Goal: Check status: Check status

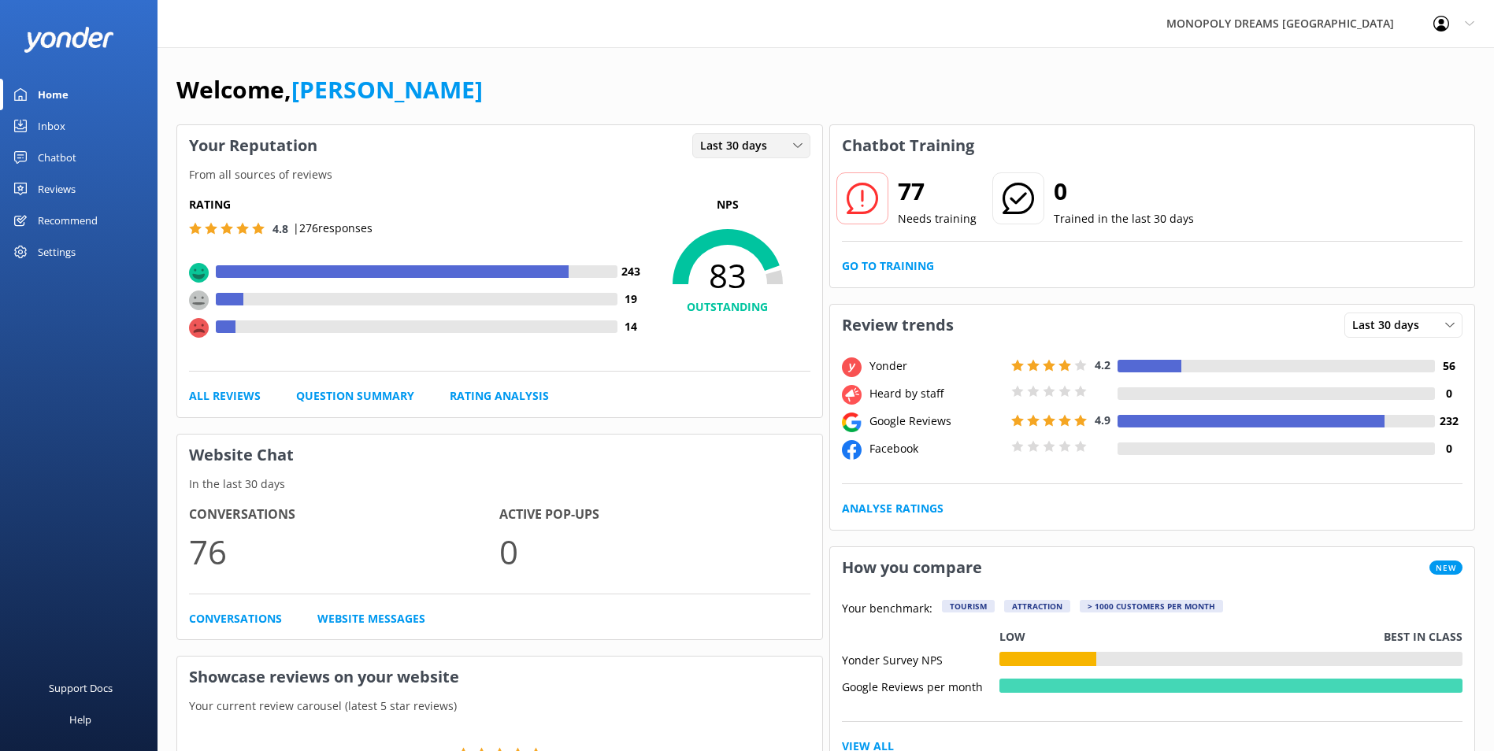
click at [716, 140] on span "Last 30 days" at bounding box center [738, 145] width 76 height 17
click at [723, 172] on div "Last 7 days" at bounding box center [726, 178] width 50 height 16
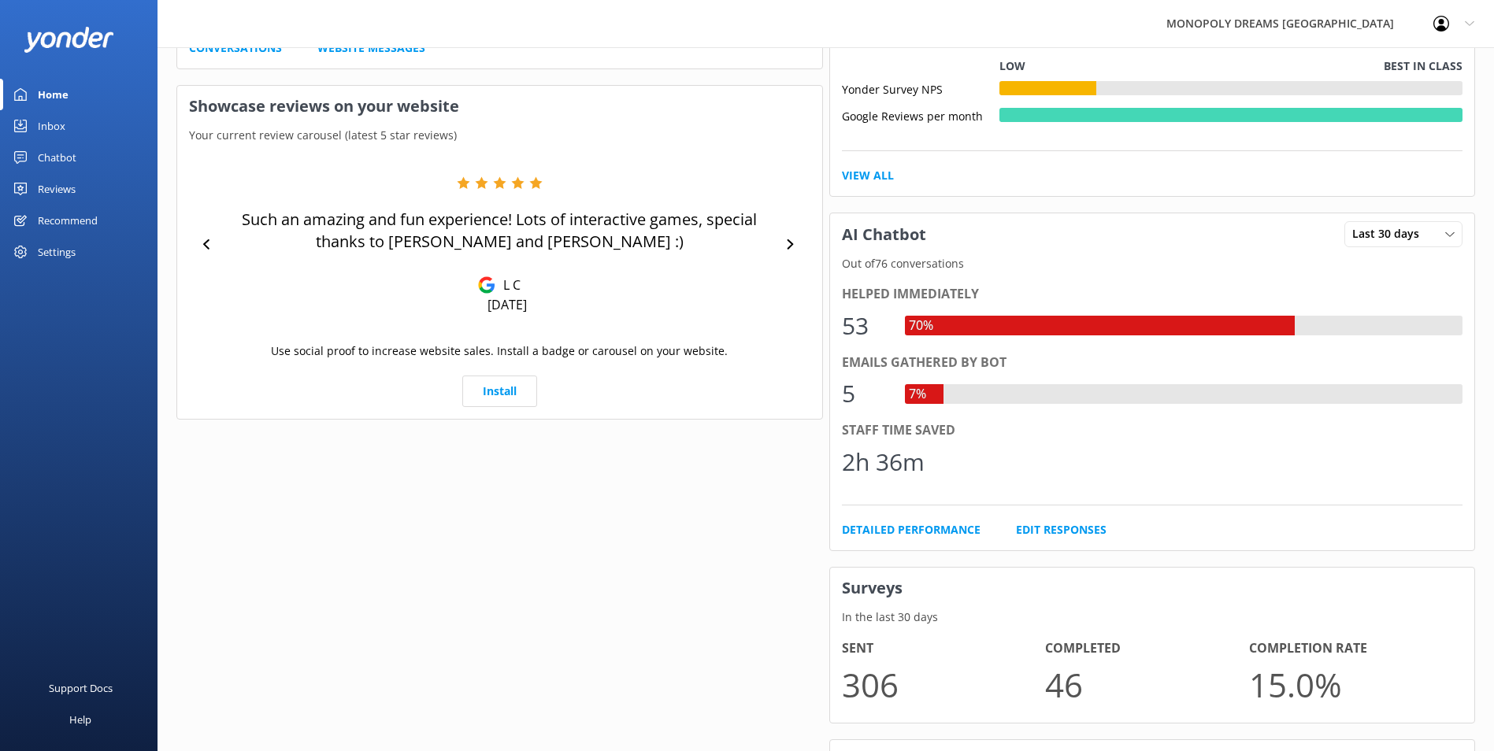
scroll to position [380, 0]
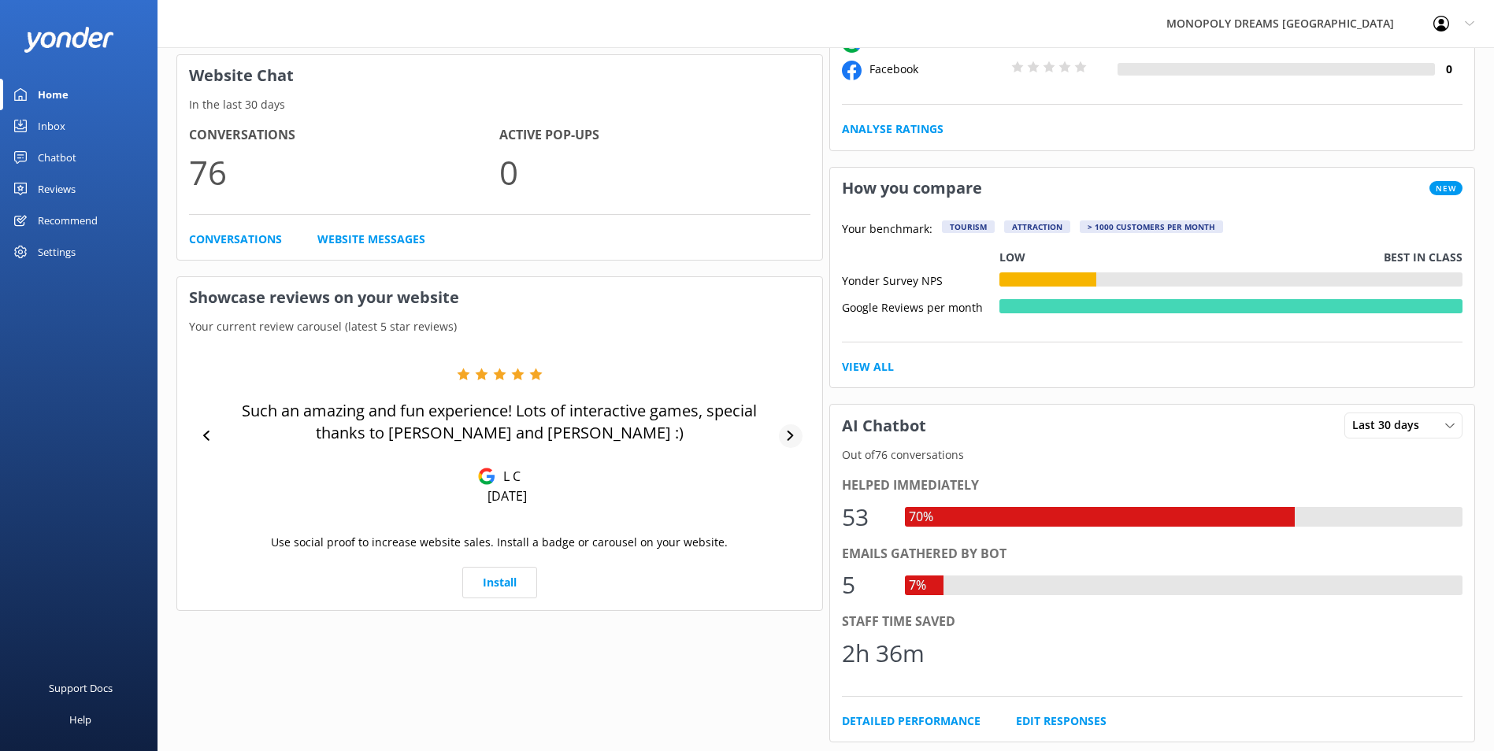
click at [795, 427] on div at bounding box center [791, 436] width 24 height 24
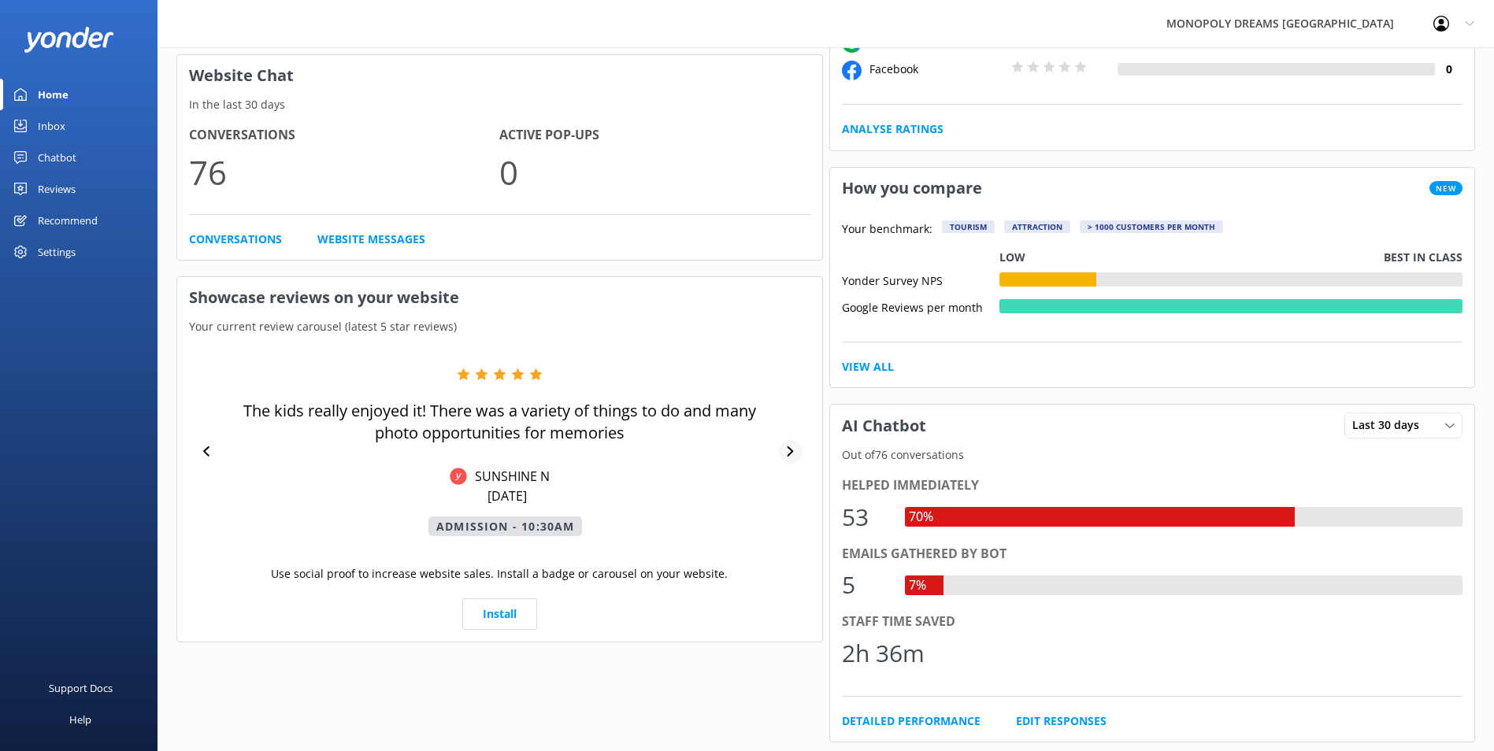
click at [795, 427] on div "The kids really enjoyed it! There was a variety of things to do and many photo …" at bounding box center [499, 452] width 621 height 169
click at [793, 447] on icon at bounding box center [790, 451] width 10 height 10
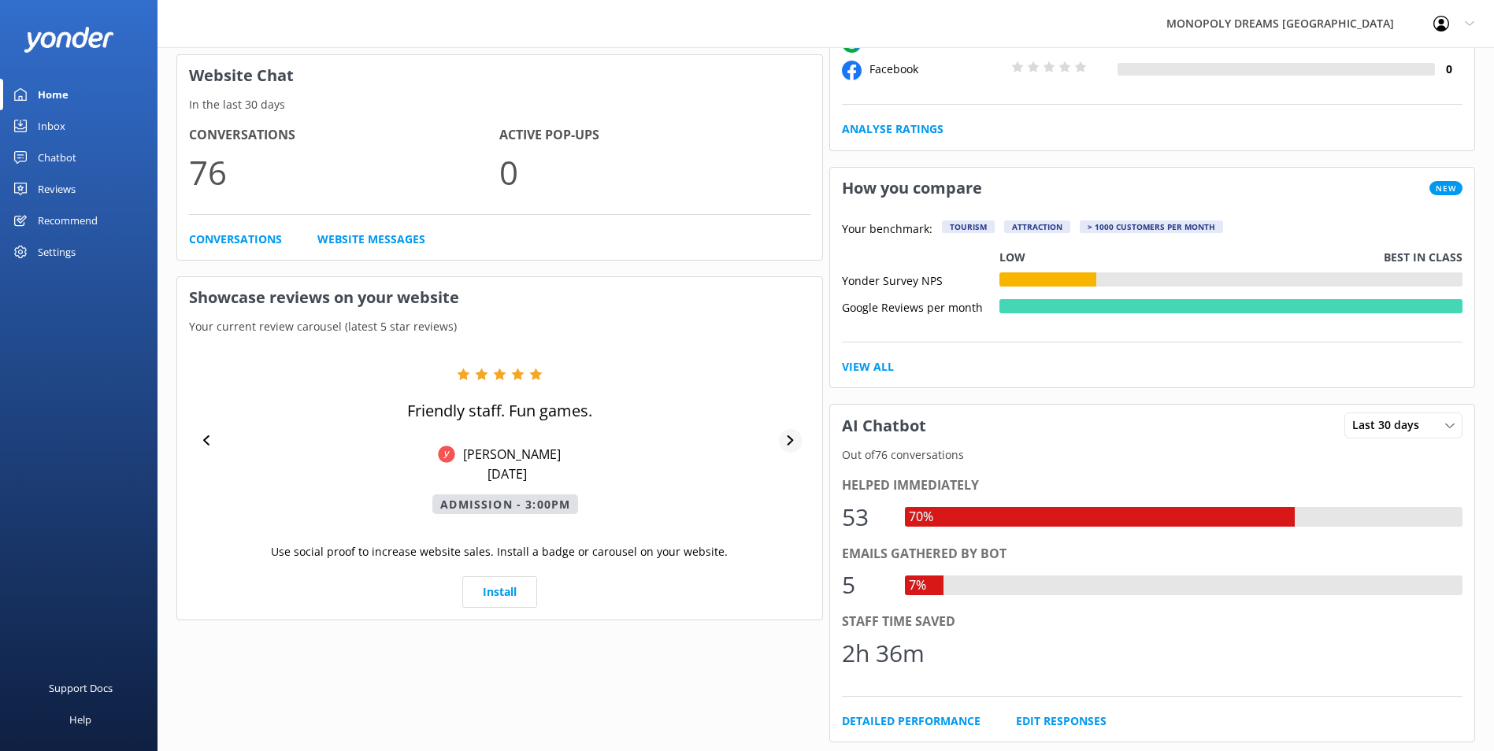
click at [793, 447] on div at bounding box center [791, 441] width 24 height 24
